Goal: Task Accomplishment & Management: Manage account settings

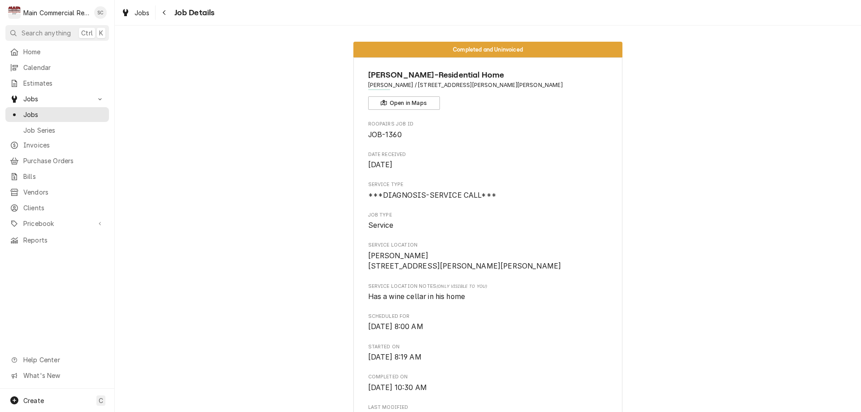
click at [48, 13] on div "Main Commercial Refrigeration Service" at bounding box center [56, 12] width 66 height 9
click at [100, 14] on div "Scott Costello's Avatar" at bounding box center [100, 12] width 13 height 13
click at [30, 51] on html "M Main Commercial Refrigeration Service SC Search anything Ctrl K Home Calendar…" at bounding box center [430, 206] width 861 height 412
click at [30, 51] on span "Home" at bounding box center [63, 51] width 81 height 9
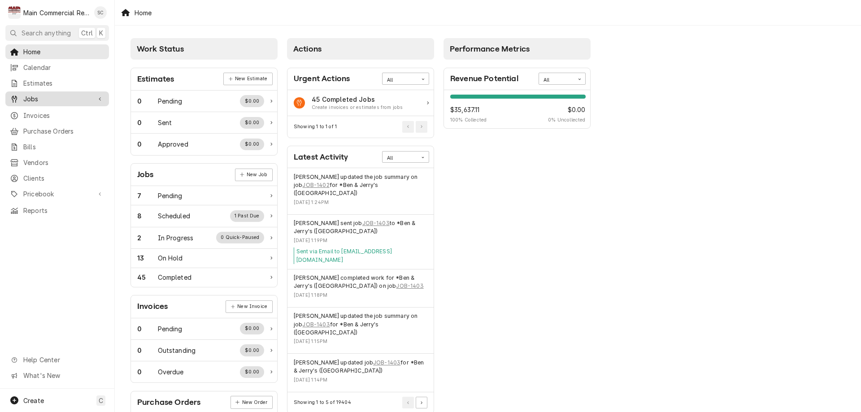
click at [38, 95] on span "Jobs" at bounding box center [57, 98] width 68 height 9
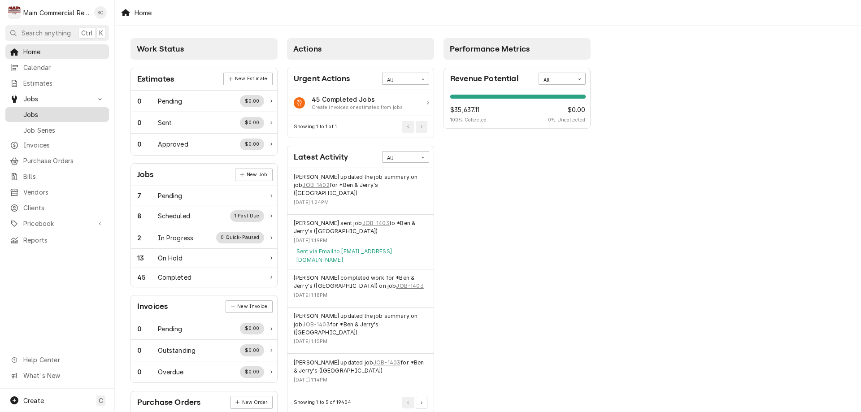
click at [30, 112] on span "Jobs" at bounding box center [63, 114] width 81 height 9
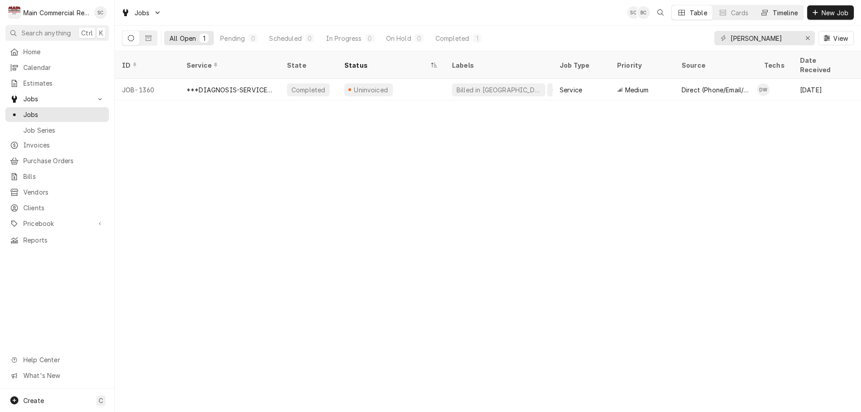
click at [779, 12] on div "Timeline" at bounding box center [785, 12] width 25 height 9
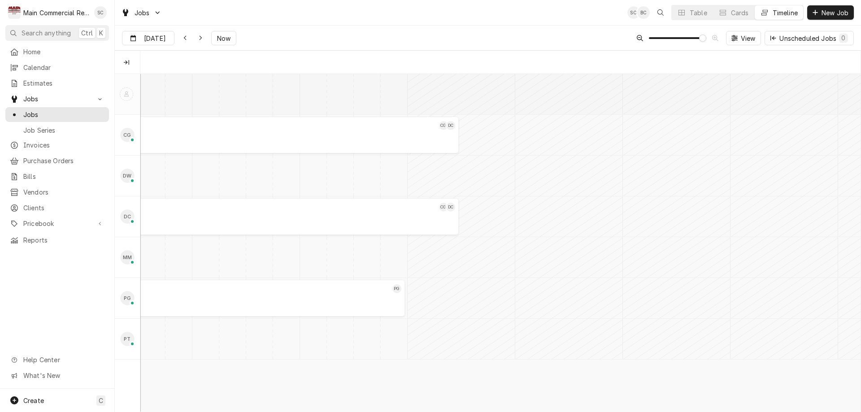
scroll to position [0, 14287]
click at [801, 35] on div "Unscheduled Jobs 0" at bounding box center [813, 38] width 69 height 9
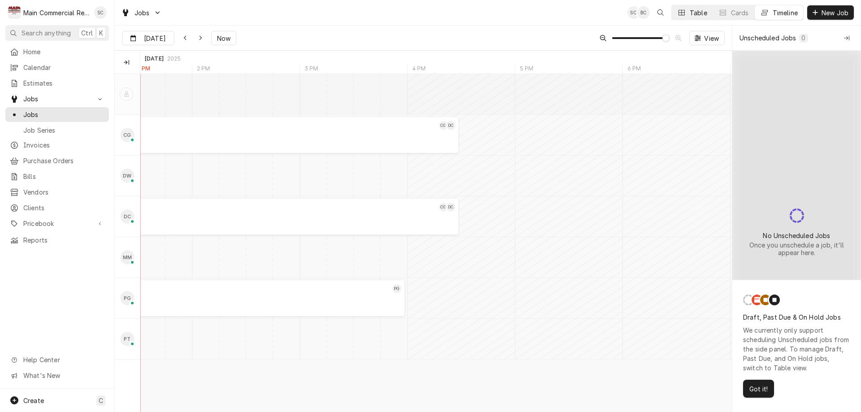
click at [695, 11] on div "Table" at bounding box center [698, 12] width 17 height 9
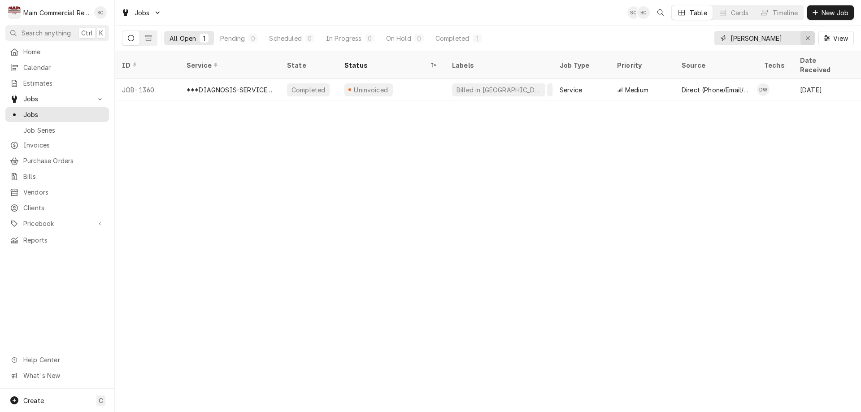
click at [808, 37] on icon "Erase input" at bounding box center [807, 38] width 5 height 6
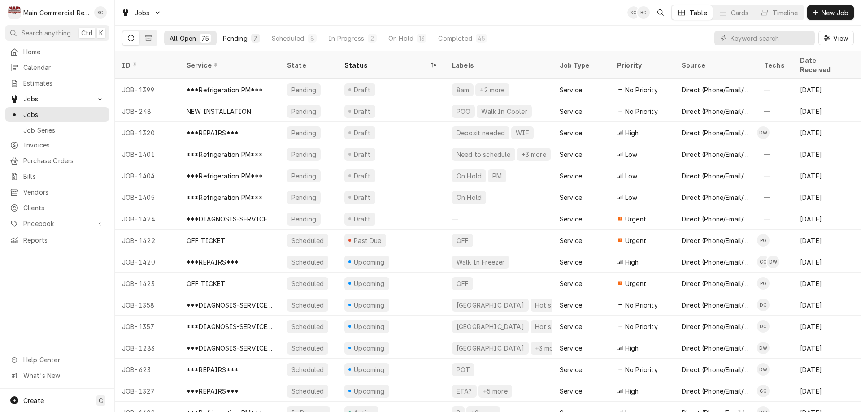
click at [238, 36] on div "Pending" at bounding box center [235, 38] width 25 height 9
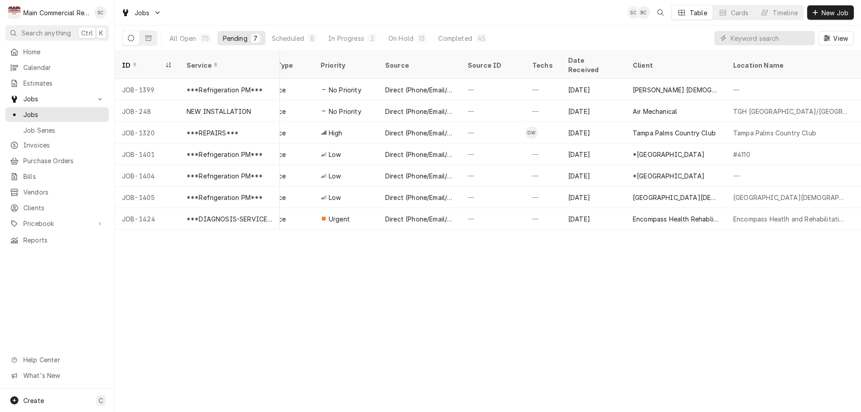
scroll to position [0, 240]
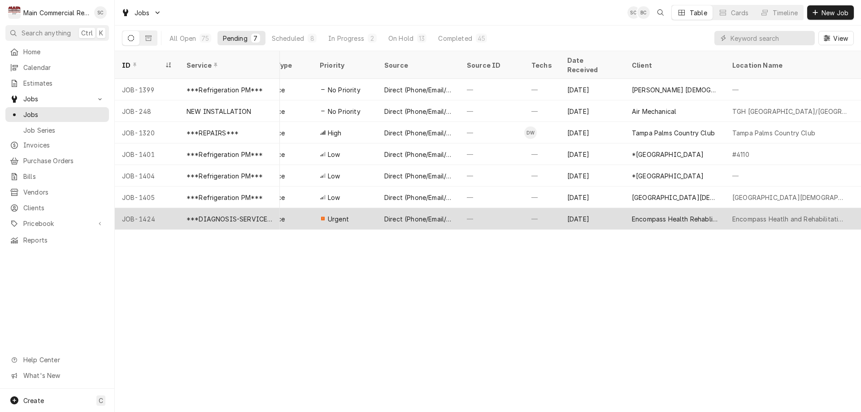
click at [623, 209] on div "[DATE]" at bounding box center [592, 219] width 65 height 22
click at [622, 208] on div "[DATE]" at bounding box center [592, 219] width 65 height 22
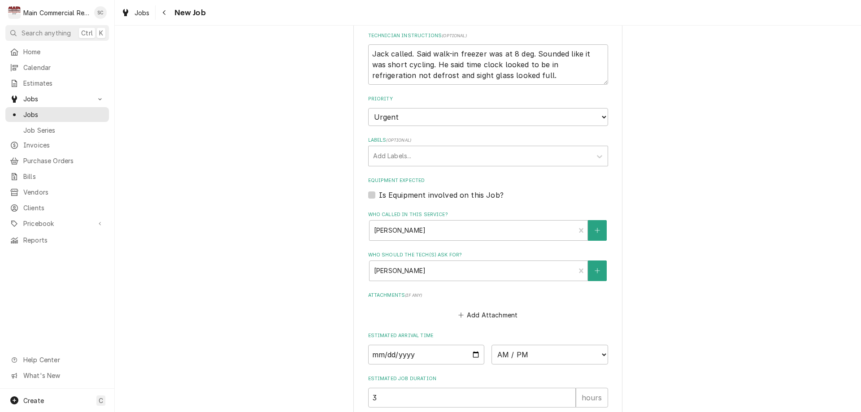
scroll to position [585, 0]
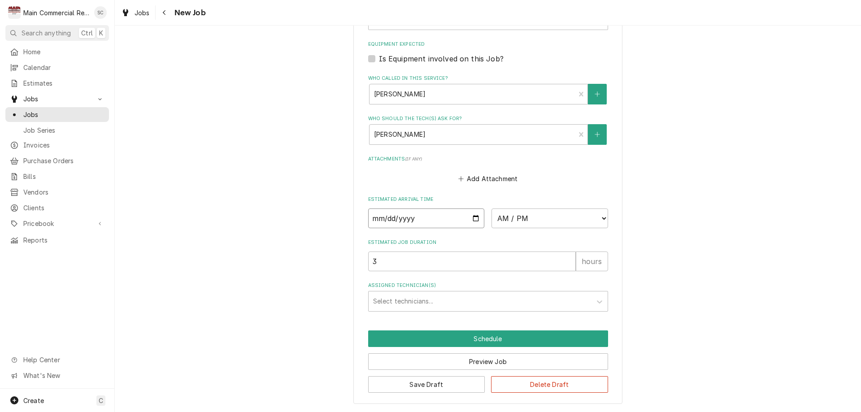
click at [470, 219] on input "Date" at bounding box center [426, 218] width 117 height 20
type textarea "x"
type input "2025-09-18"
type textarea "x"
click at [504, 214] on select "AM / PM 6:00 AM 6:15 AM 6:30 AM 6:45 AM 7:00 AM 7:15 AM 7:30 AM 7:45 AM 8:00 AM…" at bounding box center [549, 218] width 117 height 20
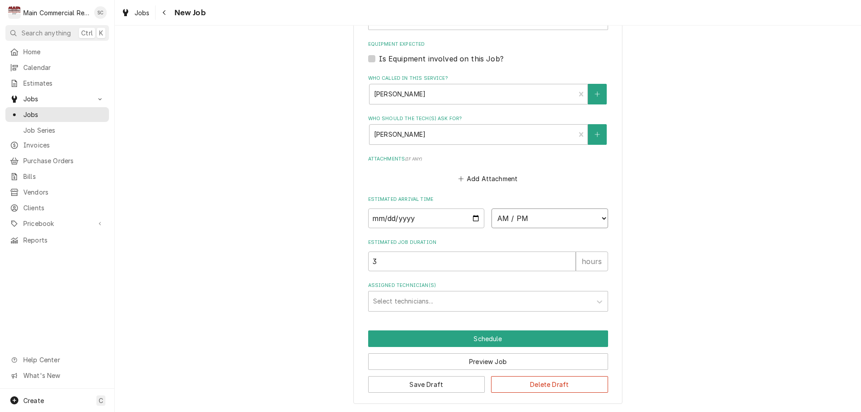
select select "14:30:00"
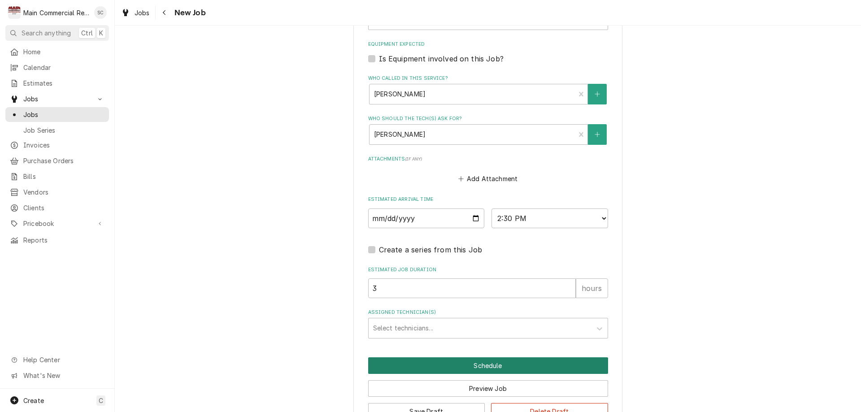
click at [417, 363] on button "Schedule" at bounding box center [488, 365] width 240 height 17
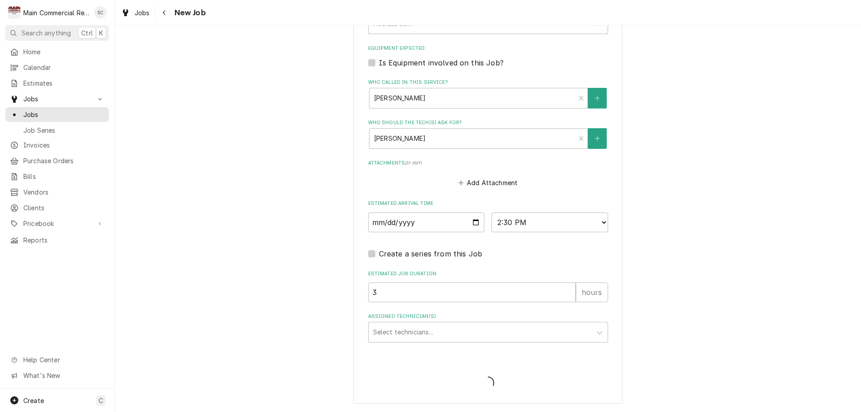
type textarea "x"
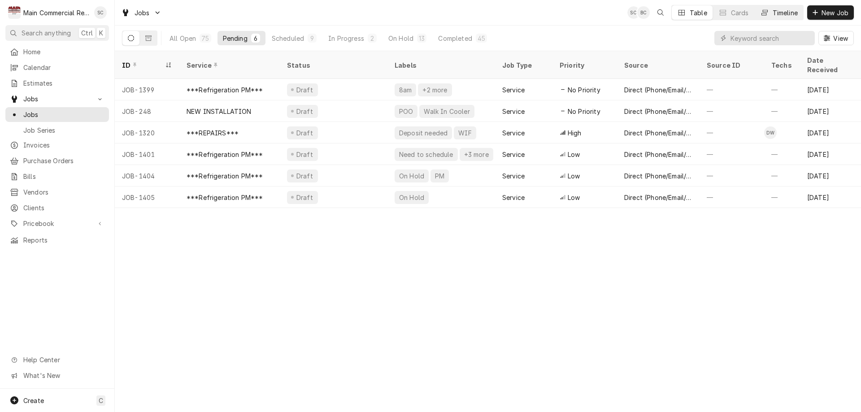
click at [777, 15] on div "Timeline" at bounding box center [785, 12] width 25 height 9
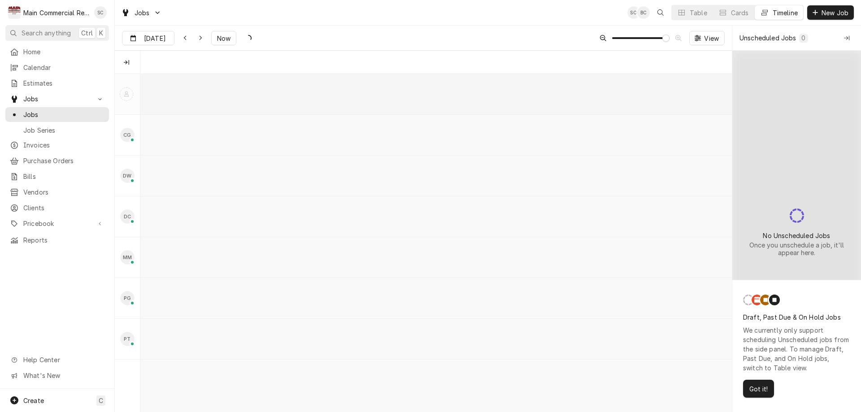
scroll to position [0, 11731]
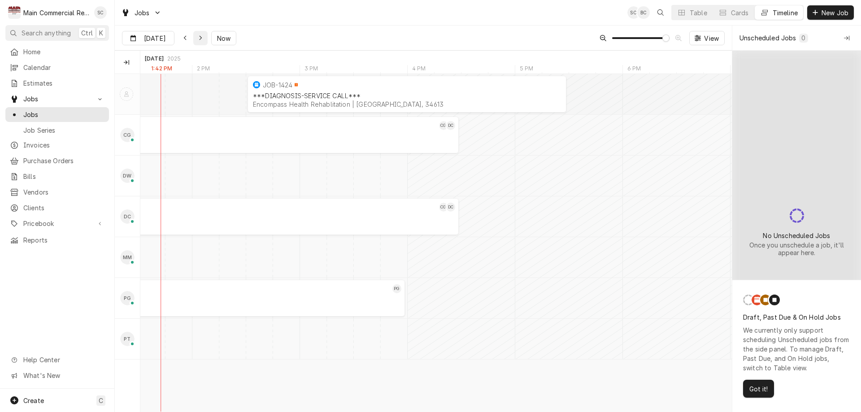
click at [199, 39] on icon "Dynamic Content Wrapper" at bounding box center [201, 38] width 4 height 6
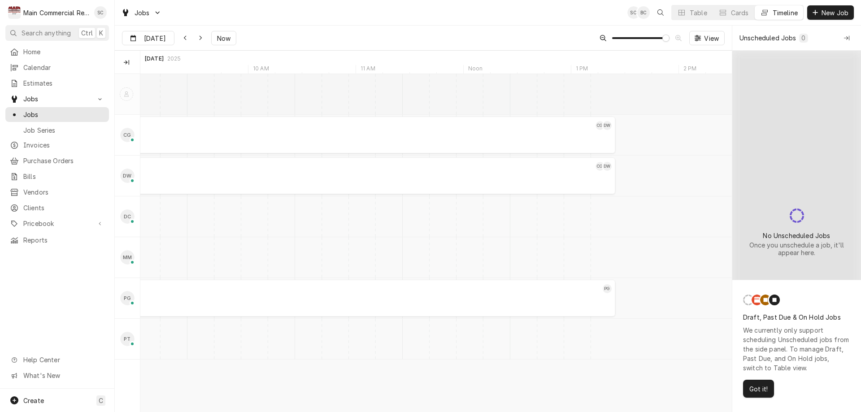
scroll to position [0, 13717]
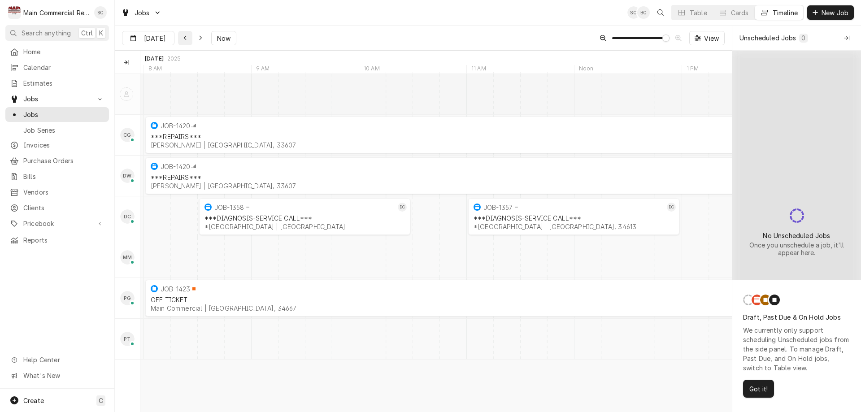
click at [183, 39] on icon "Dynamic Content Wrapper" at bounding box center [185, 38] width 4 height 6
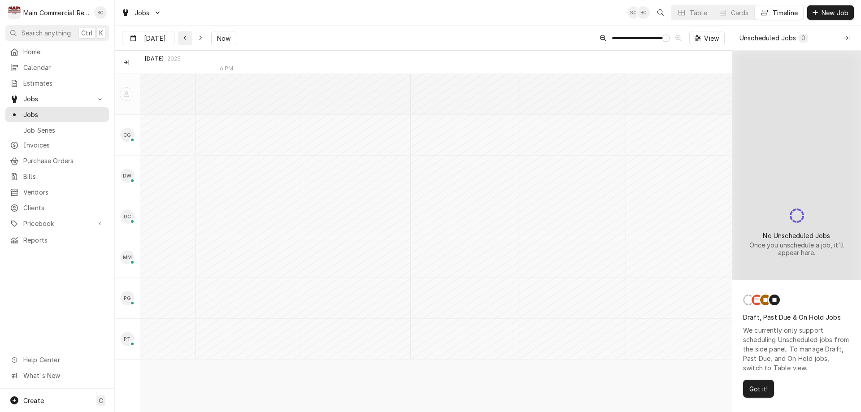
scroll to position [0, 11470]
type input "[DATE]"
click at [536, 91] on div "***DIAGNOSIS-SERVICE CALL*** Encompass Health Rehablitation | Brooksville, 34613" at bounding box center [668, 100] width 312 height 20
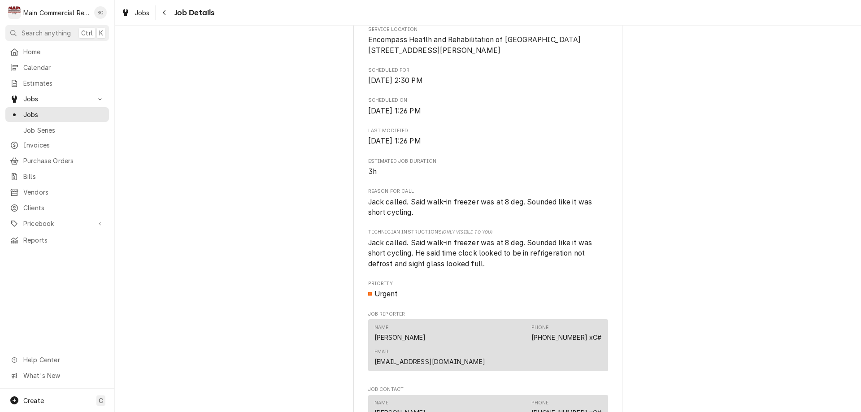
scroll to position [493, 0]
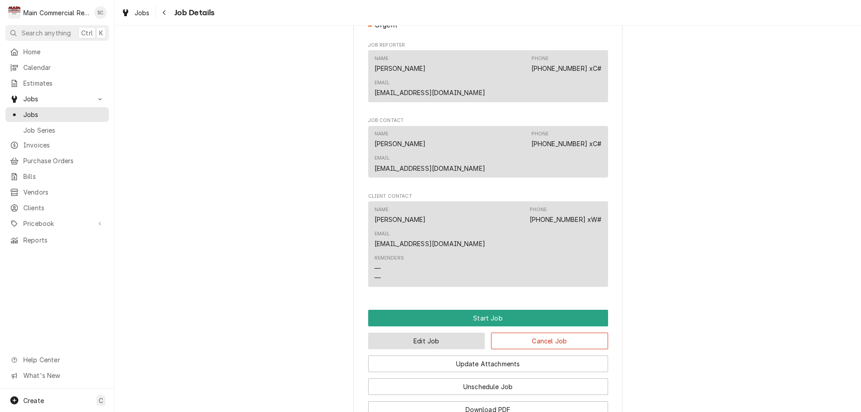
click at [420, 333] on button "Edit Job" at bounding box center [426, 341] width 117 height 17
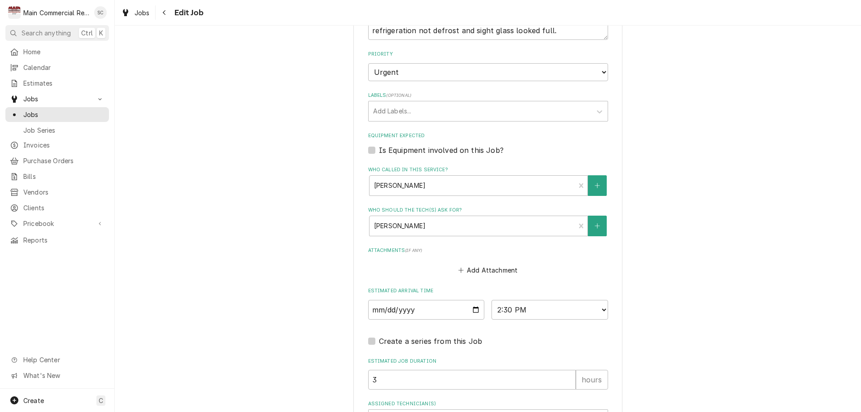
scroll to position [566, 0]
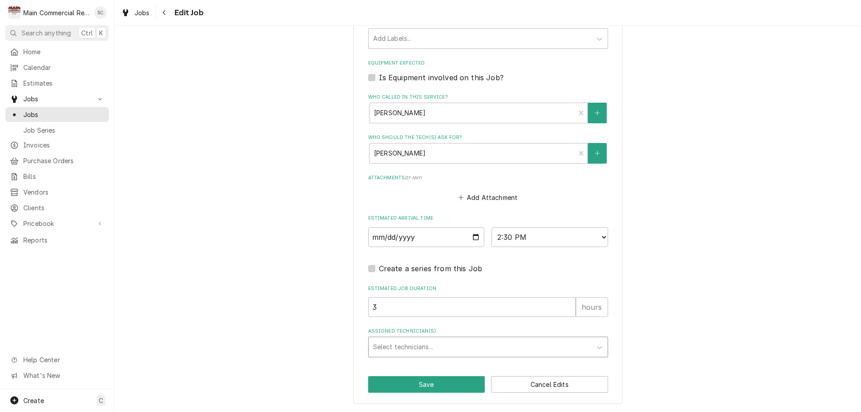
click at [413, 344] on div "Assigned Technician(s)" at bounding box center [480, 347] width 214 height 16
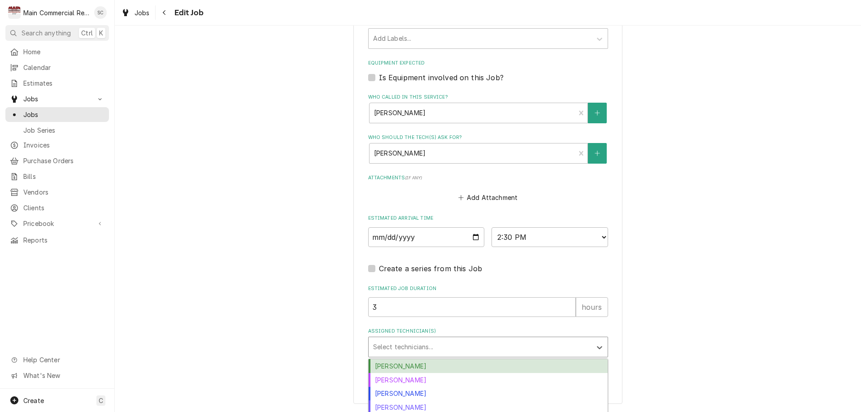
scroll to position [596, 0]
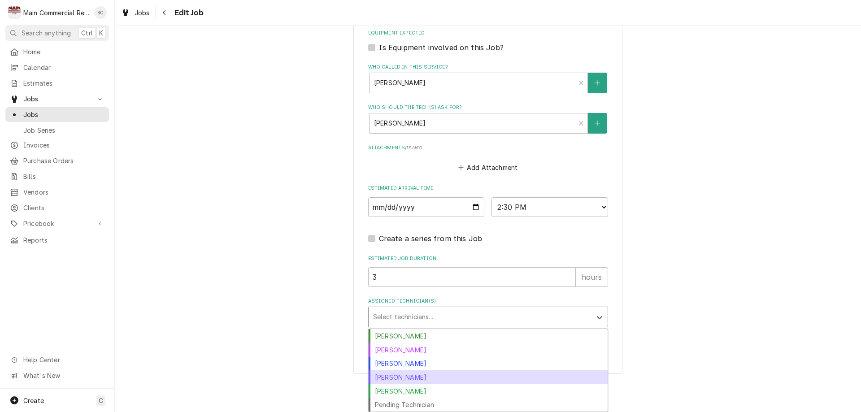
click at [396, 378] on div "[PERSON_NAME]" at bounding box center [488, 377] width 239 height 14
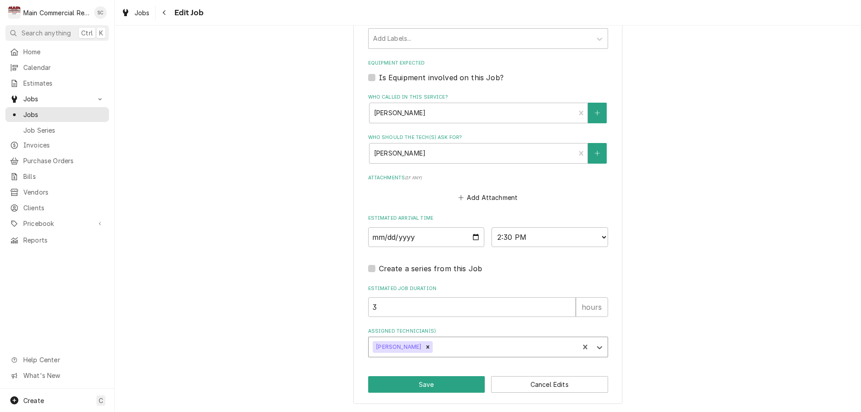
click at [464, 347] on div "option [PERSON_NAME], selected. [PERSON_NAME]" at bounding box center [488, 347] width 240 height 21
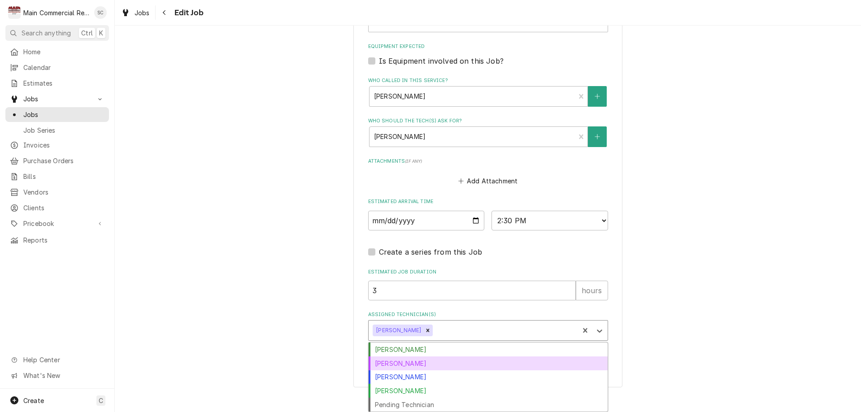
click at [396, 369] on div "[PERSON_NAME]" at bounding box center [488, 363] width 239 height 14
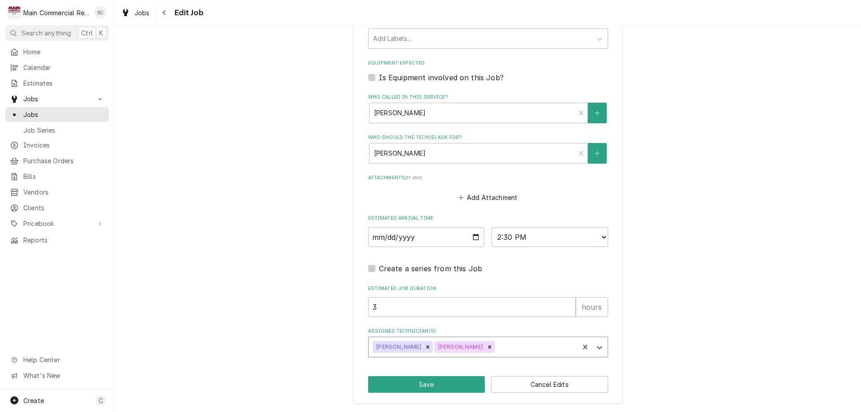
scroll to position [566, 0]
drag, startPoint x: 383, startPoint y: 306, endPoint x: 353, endPoint y: 309, distance: 29.7
type textarea "x"
type input "4"
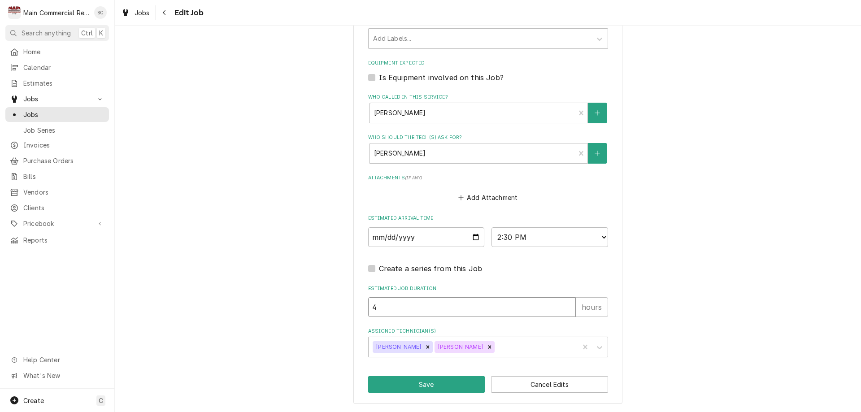
type textarea "x"
type input "4"
click at [391, 388] on button "Save" at bounding box center [426, 384] width 117 height 17
type textarea "x"
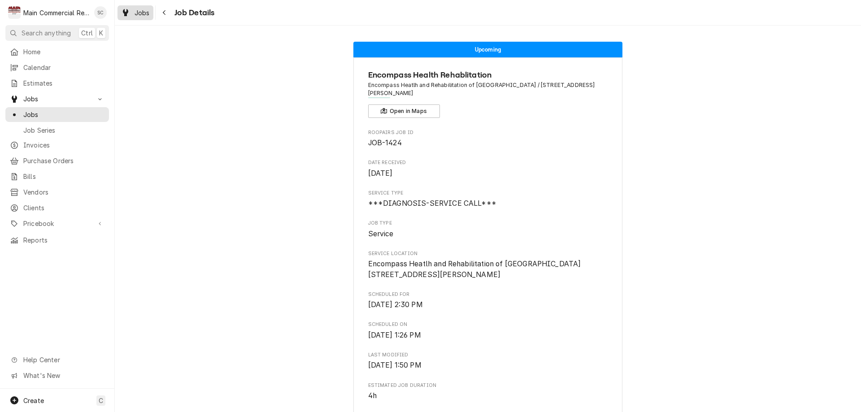
click at [142, 10] on span "Jobs" at bounding box center [142, 12] width 15 height 9
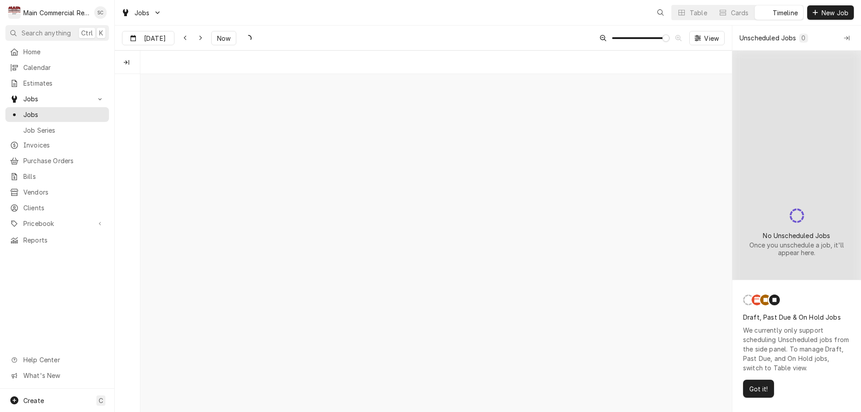
scroll to position [0, 11739]
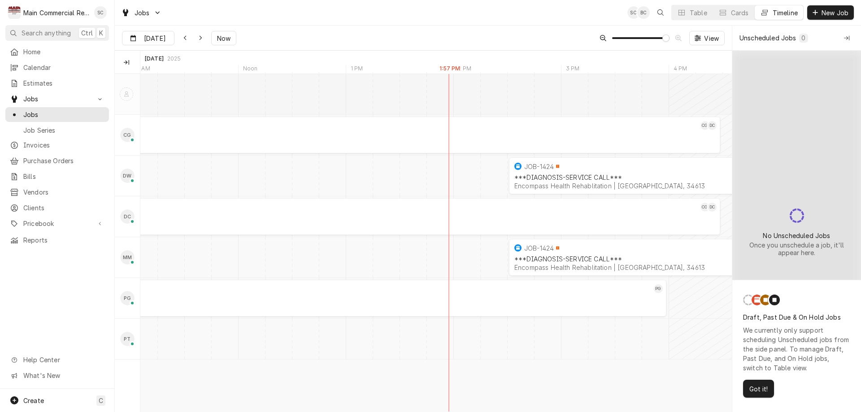
click at [390, 18] on div "Jobs SC BC Table Cards Timeline New Job" at bounding box center [488, 12] width 746 height 25
click at [384, 10] on div "Jobs SC BC Table Cards Timeline New Job" at bounding box center [488, 12] width 746 height 25
click at [755, 388] on span "Got it!" at bounding box center [758, 388] width 22 height 9
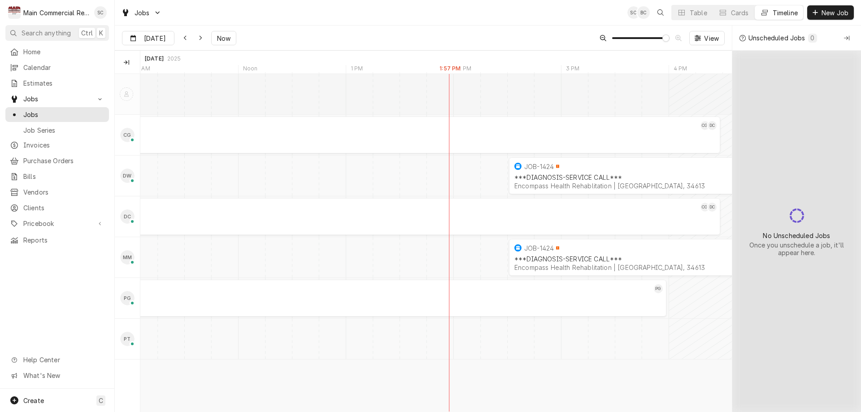
click at [375, 15] on div "Jobs SC BC Table Cards Timeline New Job" at bounding box center [488, 12] width 746 height 25
click at [660, 9] on div "Open search" at bounding box center [660, 12] width 9 height 9
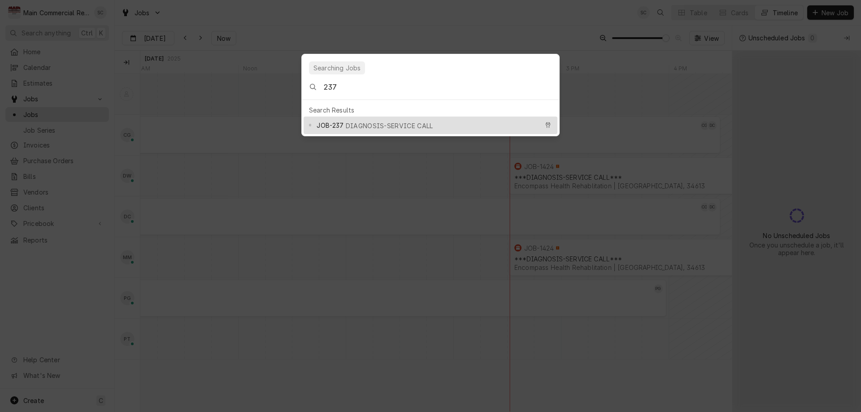
type input "237"
click at [327, 121] on span "JOB-237" at bounding box center [330, 125] width 27 height 9
